Goal: Communication & Community: Answer question/provide support

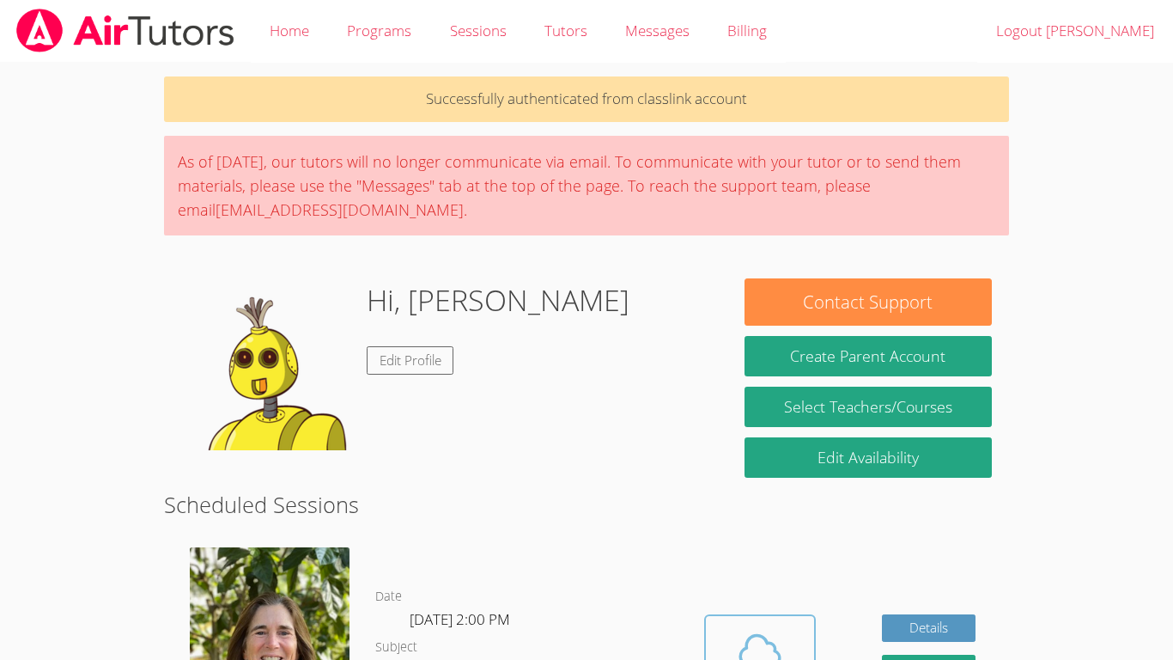
click at [771, 614] on button "Cloud Room" at bounding box center [760, 662] width 112 height 96
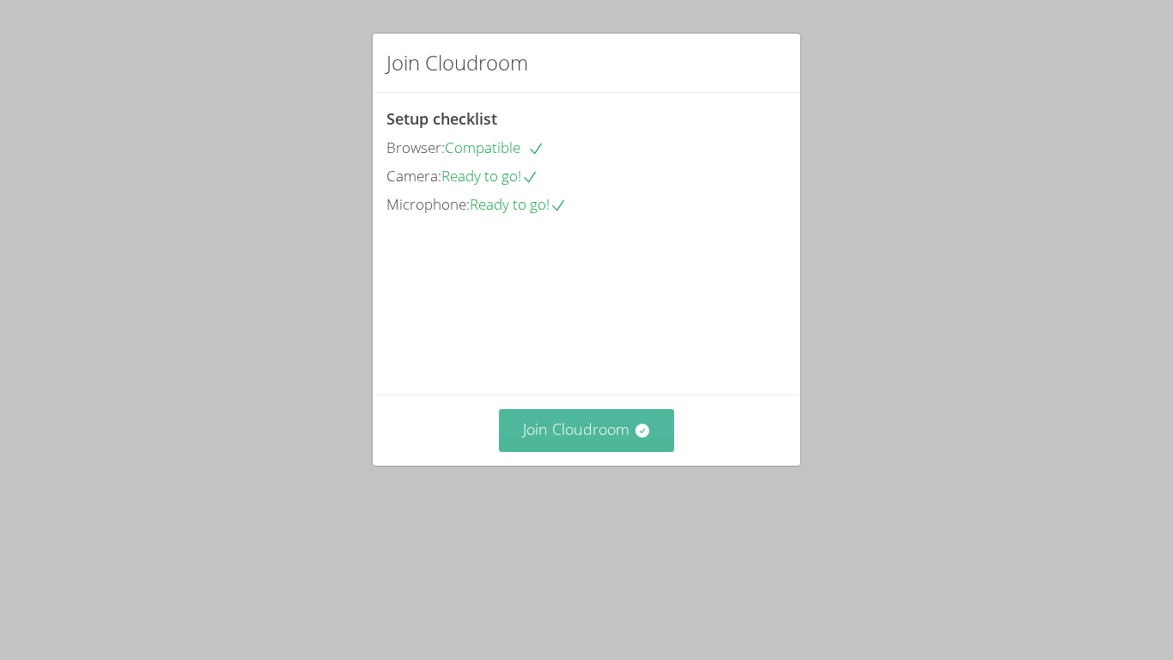
click at [625, 451] on button "Join Cloudroom" at bounding box center [587, 430] width 176 height 42
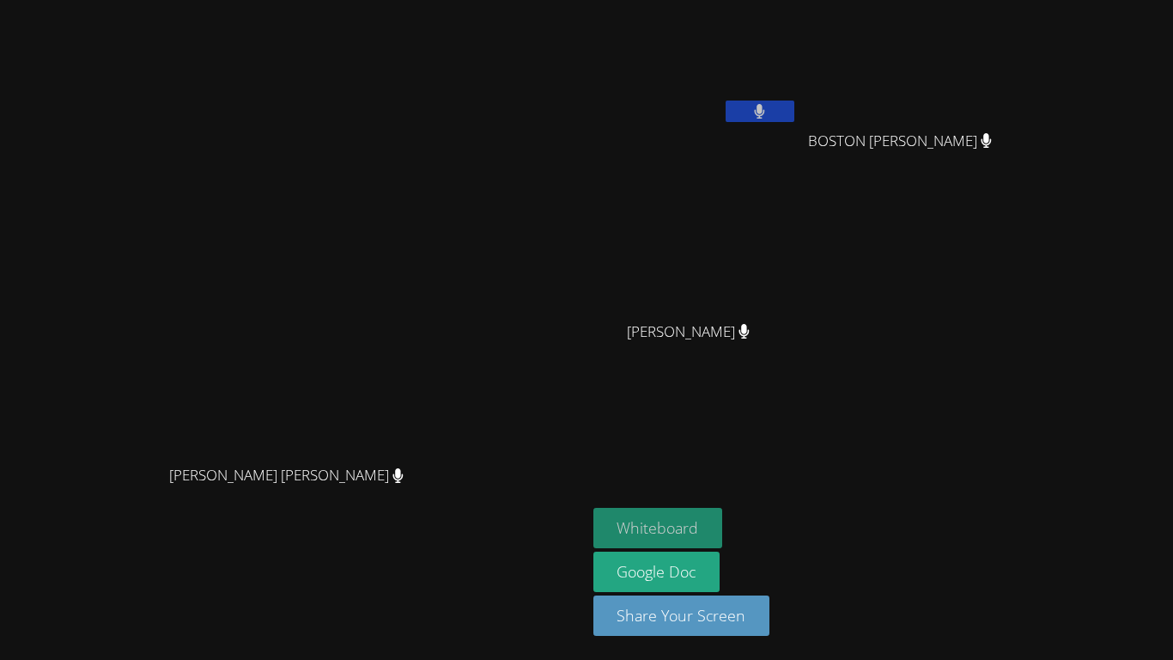
click at [723, 512] on button "Whiteboard" at bounding box center [659, 528] width 130 height 40
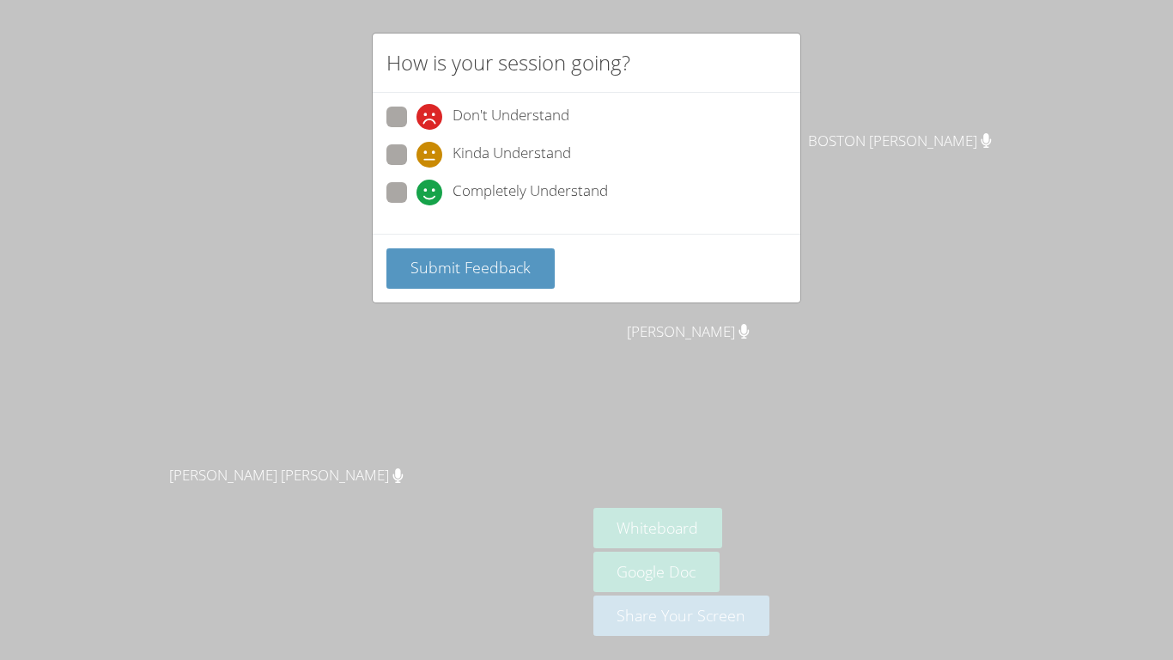
click at [916, 362] on div "How is your session going? Don't Understand Kinda Understand Completely Underst…" at bounding box center [586, 330] width 1173 height 660
click at [851, 63] on div "How is your session going? Don't Understand Kinda Understand Completely Underst…" at bounding box center [586, 330] width 1173 height 660
click at [652, 105] on div "Don't Understand Kinda Understand Completely Understand" at bounding box center [587, 163] width 428 height 141
click at [836, 155] on div "How is your session going? Don't Understand Kinda Understand Completely Underst…" at bounding box center [586, 330] width 1173 height 660
click at [832, 154] on div "How is your session going? Don't Understand Kinda Understand Completely Underst…" at bounding box center [586, 330] width 1173 height 660
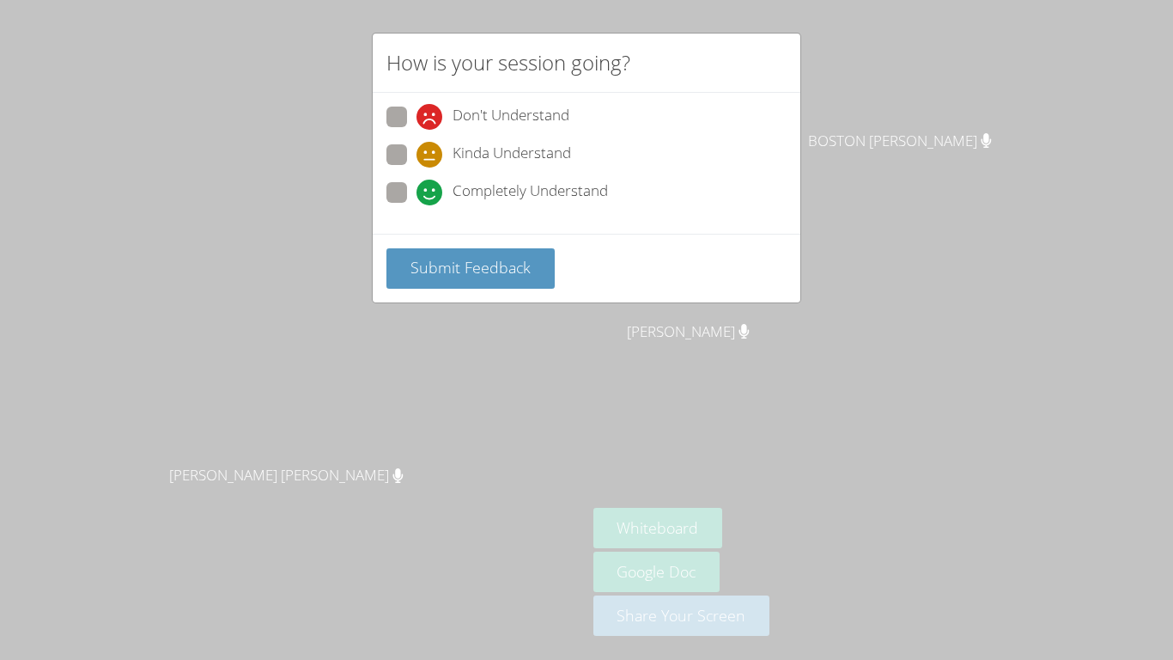
click at [376, 196] on div "Don't Understand Kinda Understand Completely Understand" at bounding box center [587, 163] width 428 height 141
click at [411, 204] on label "Completely Understand" at bounding box center [498, 193] width 222 height 23
click at [417, 197] on input "Completely Understand" at bounding box center [424, 189] width 15 height 15
radio input "true"
click at [464, 272] on span "Submit Feedback" at bounding box center [471, 267] width 120 height 21
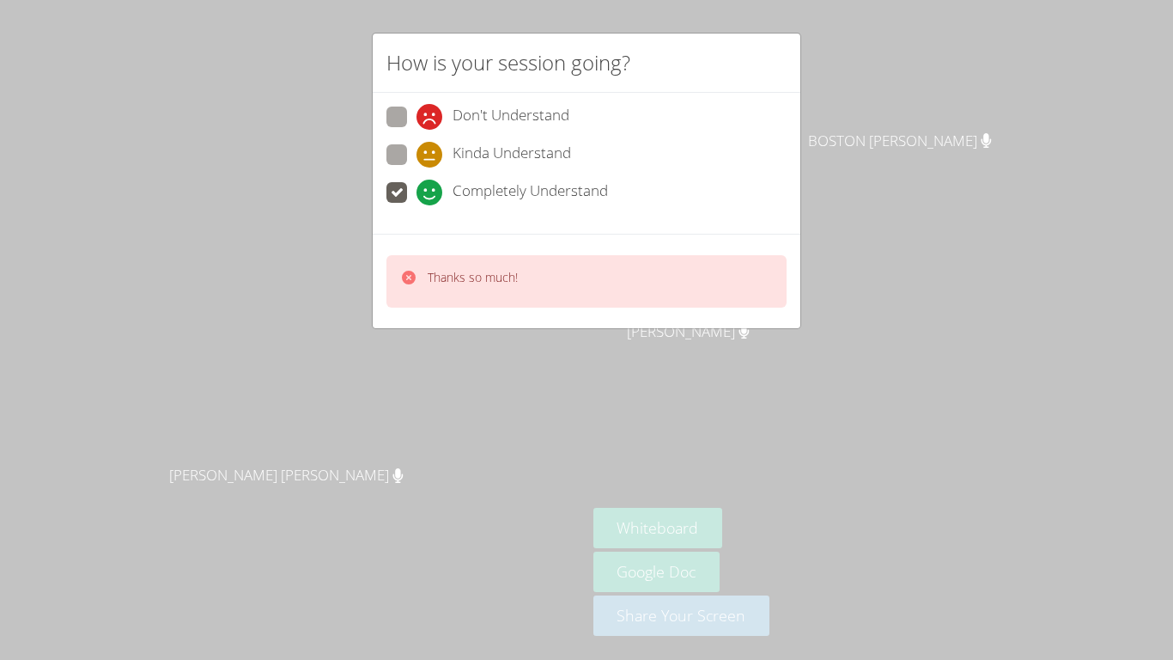
click at [561, 376] on div "How is your session going? Don't Understand Kinda Understand Completely Underst…" at bounding box center [586, 330] width 1173 height 660
click at [594, 389] on div "How is your session going? Don't Understand Kinda Understand Completely Underst…" at bounding box center [586, 330] width 1173 height 660
click at [591, 387] on div "How is your session going? Don't Understand Kinda Understand Completely Underst…" at bounding box center [586, 330] width 1173 height 660
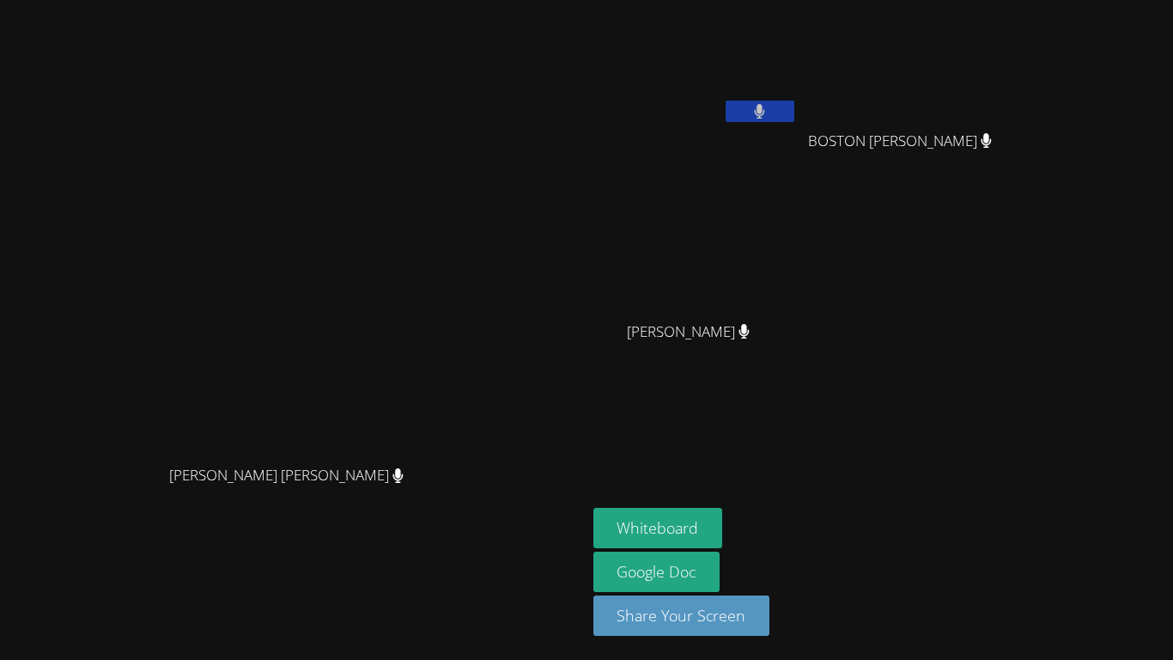
click at [798, 109] on video at bounding box center [696, 64] width 204 height 115
click at [771, 612] on button "Share Your Screen" at bounding box center [682, 615] width 177 height 40
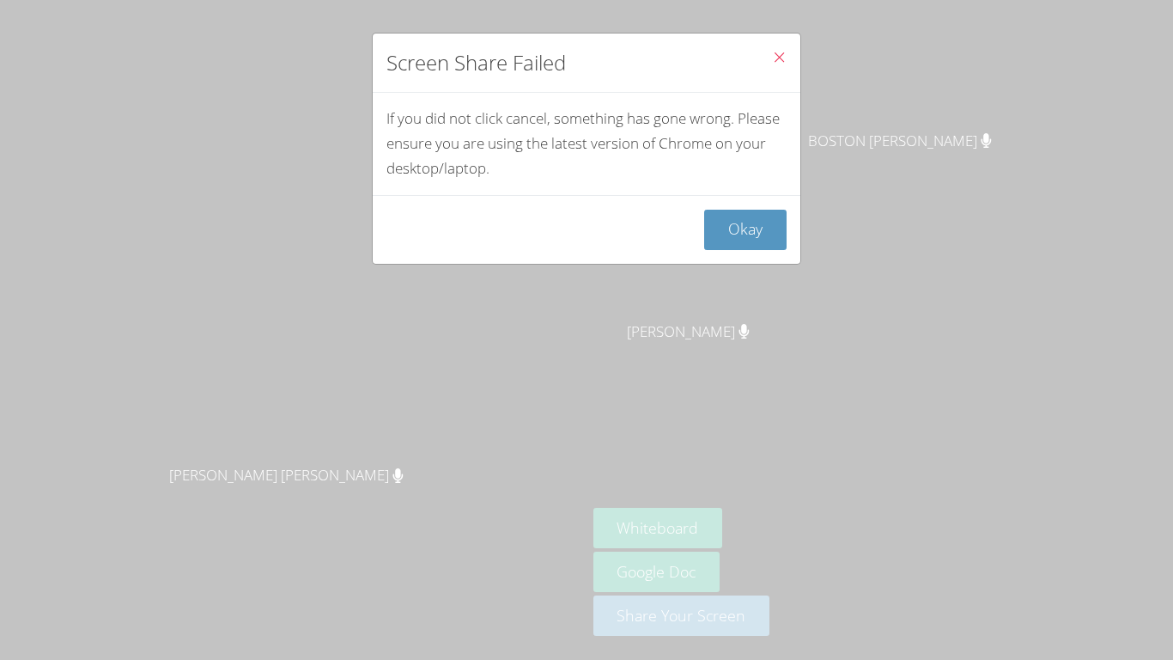
click at [769, 64] on button "Close" at bounding box center [780, 60] width 42 height 52
click at [777, 80] on button "Close" at bounding box center [780, 60] width 42 height 52
click at [729, 248] on button "Okay" at bounding box center [745, 230] width 82 height 40
click at [422, 252] on video at bounding box center [293, 296] width 258 height 322
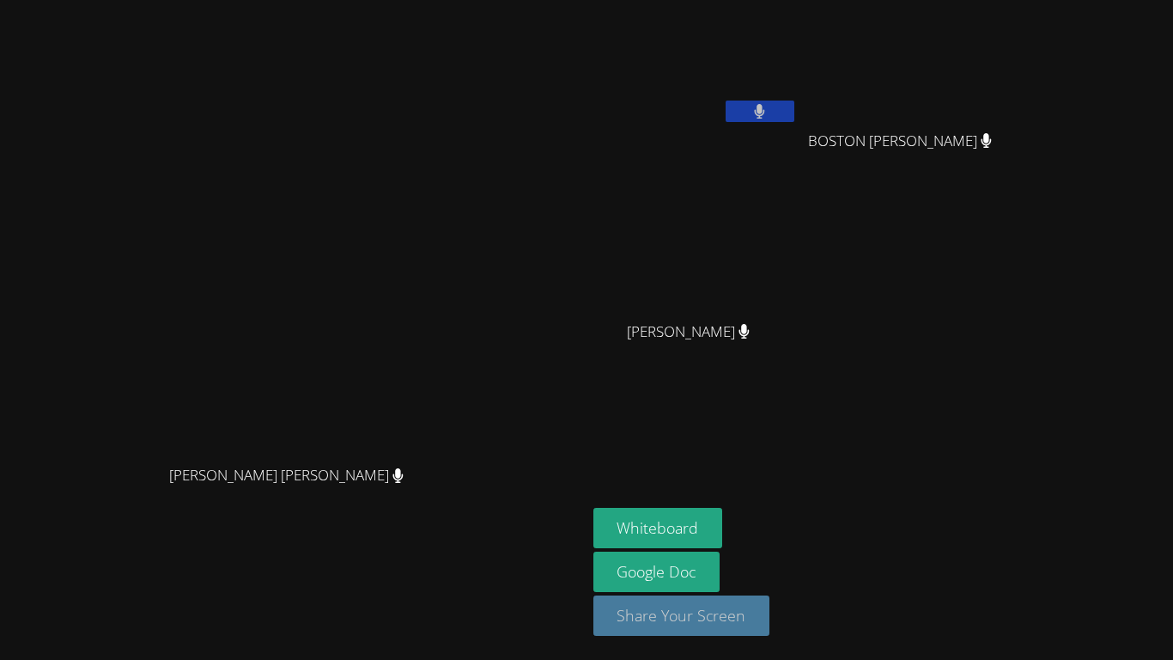
click at [771, 618] on button "Share Your Screen" at bounding box center [682, 615] width 177 height 40
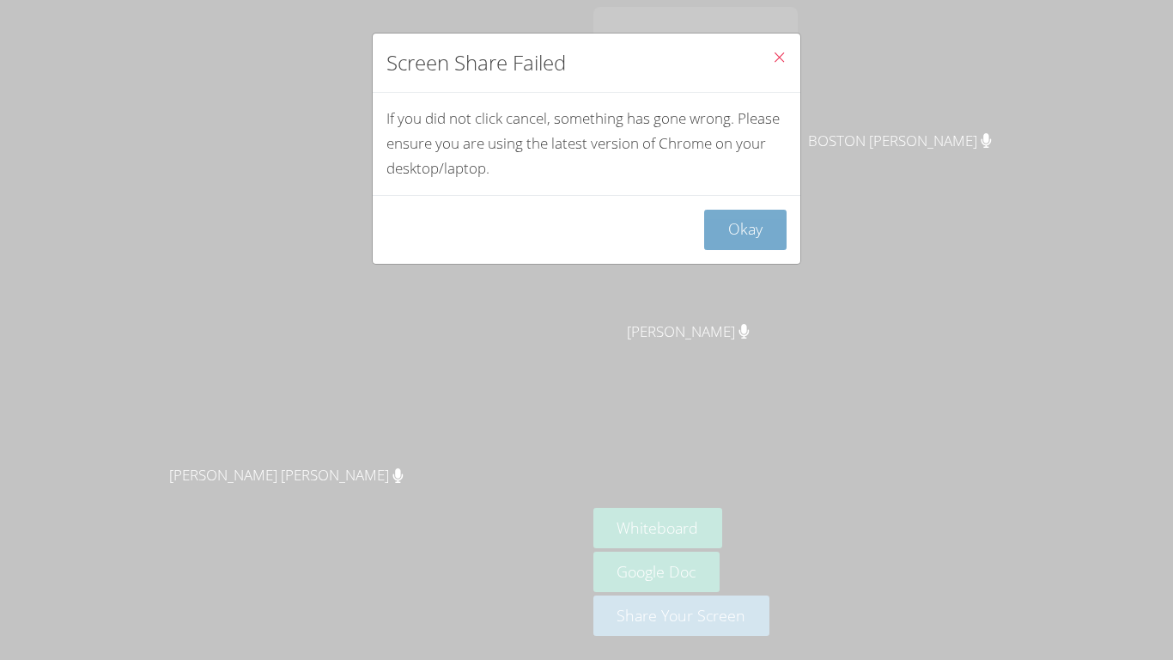
click at [771, 236] on button "Okay" at bounding box center [745, 230] width 82 height 40
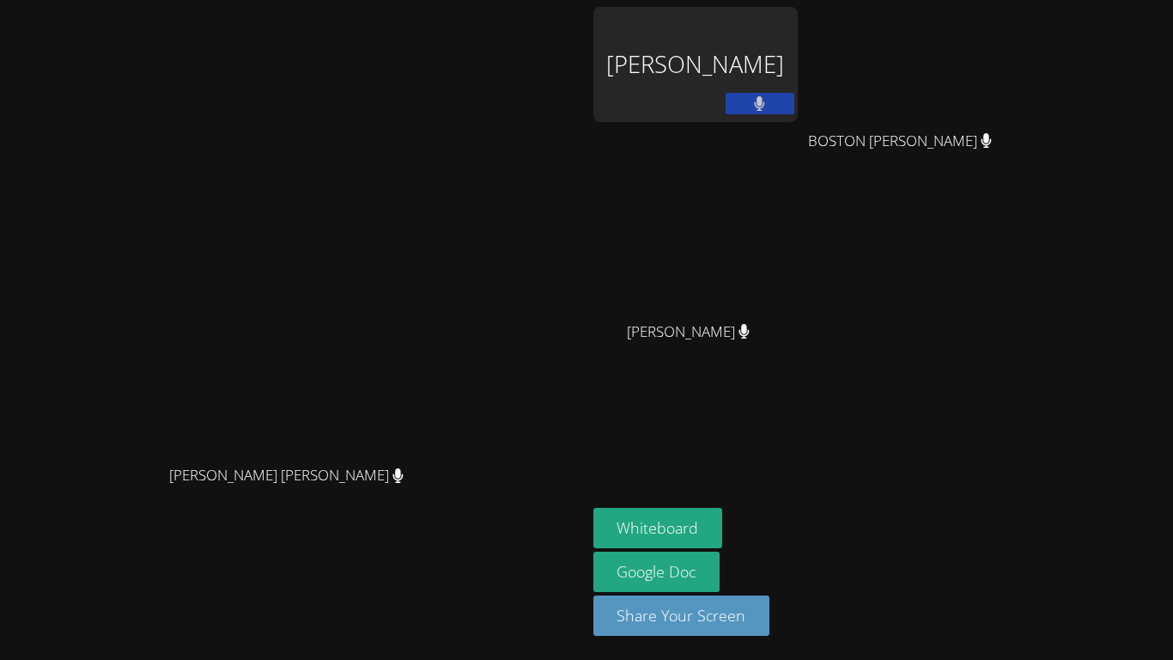
click at [798, 116] on div "[PERSON_NAME]" at bounding box center [696, 64] width 204 height 115
click at [771, 625] on button "Share Your Screen" at bounding box center [682, 615] width 177 height 40
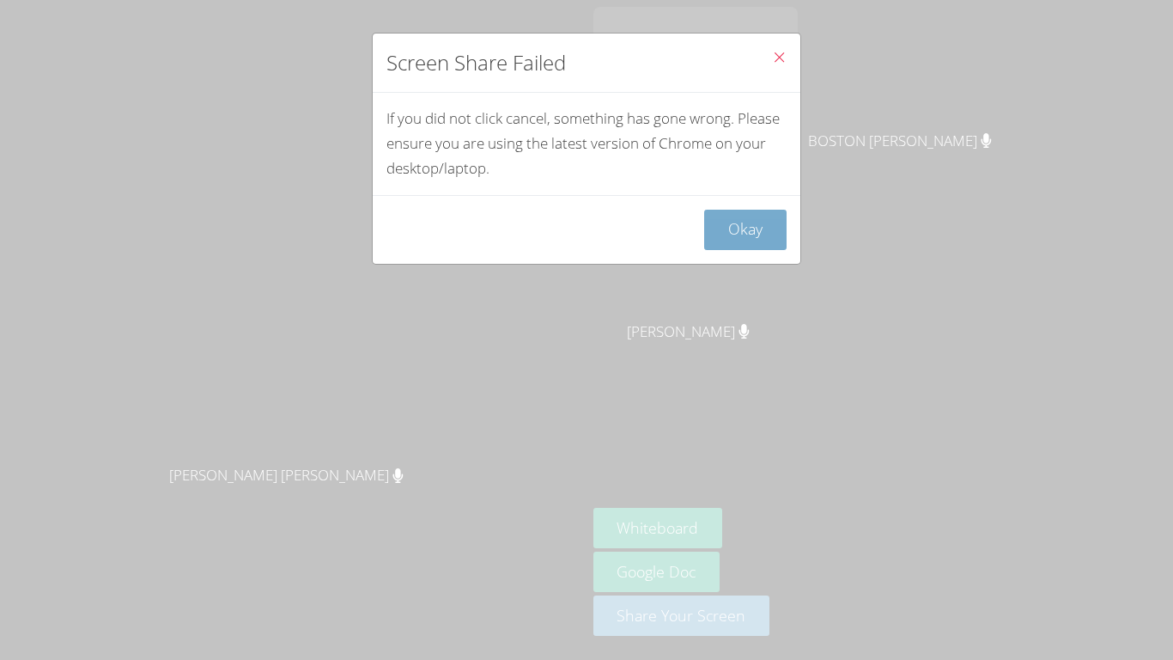
click at [745, 230] on button "Okay" at bounding box center [745, 230] width 82 height 40
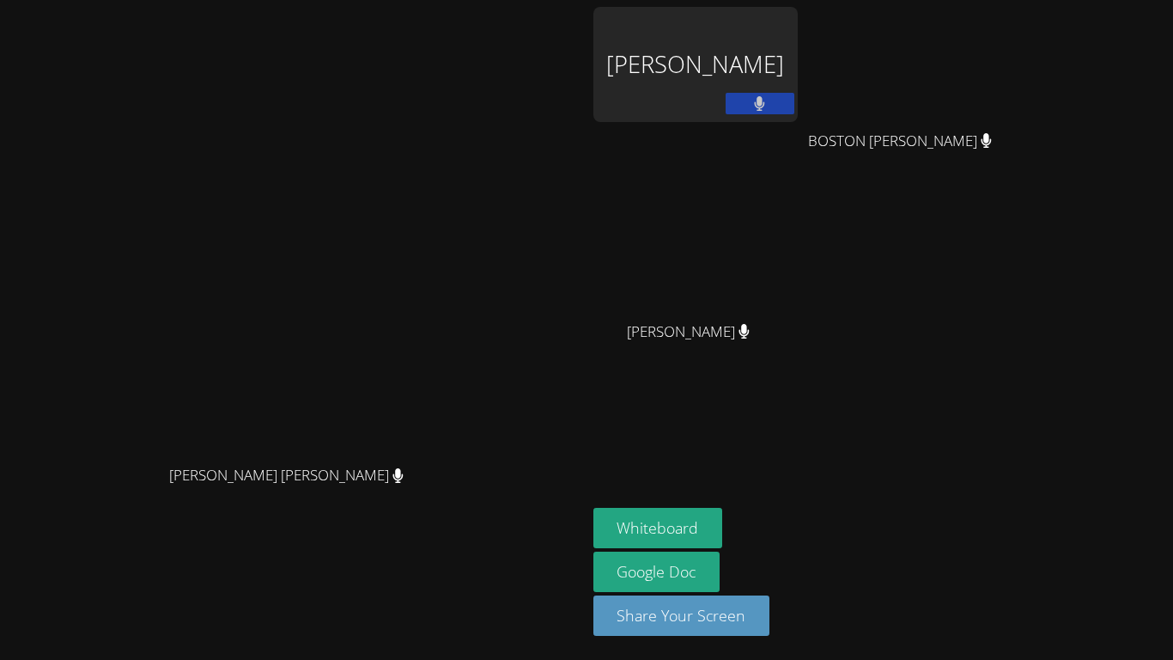
click at [765, 58] on div "[PERSON_NAME]" at bounding box center [696, 64] width 204 height 115
click at [798, 78] on div "[PERSON_NAME]" at bounding box center [696, 64] width 204 height 115
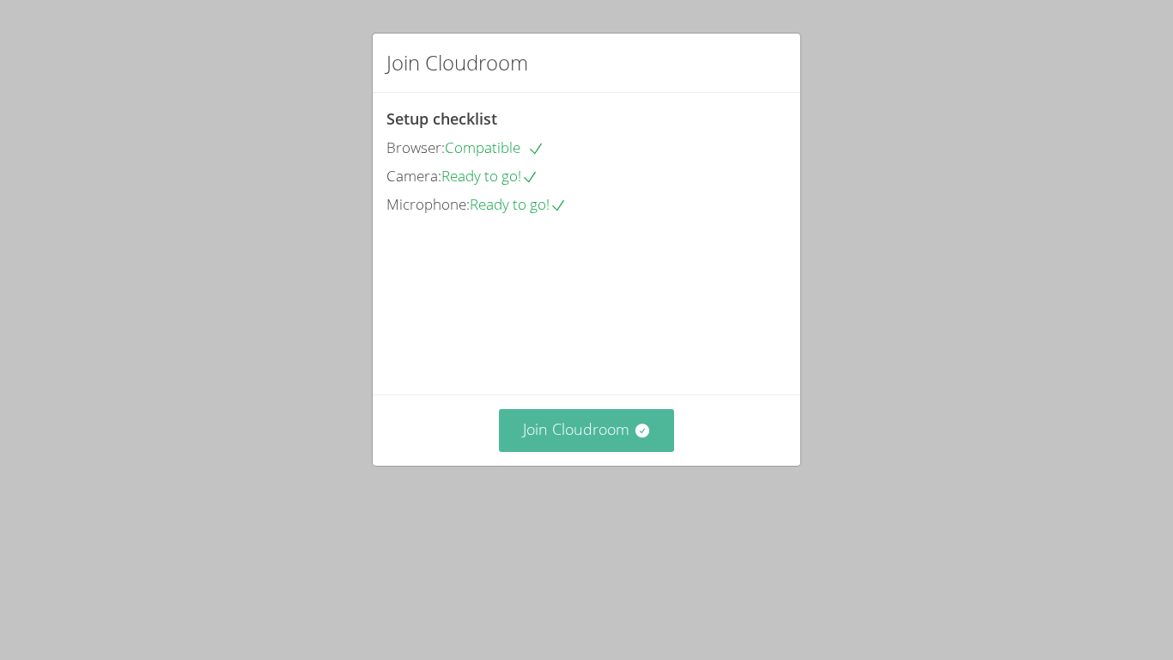
click at [614, 451] on button "Join Cloudroom" at bounding box center [587, 430] width 176 height 42
